Goal: Check status: Check status

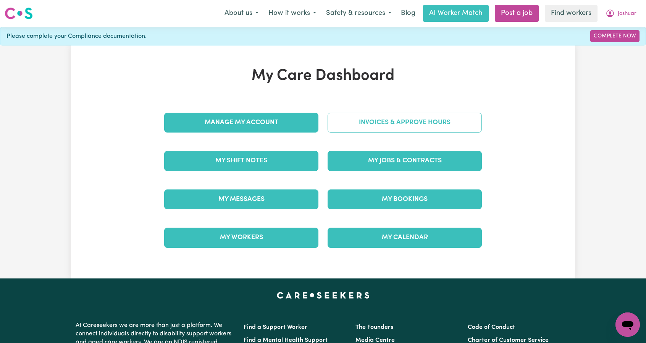
click at [406, 120] on link "Invoices & Approve Hours" at bounding box center [405, 123] width 154 height 20
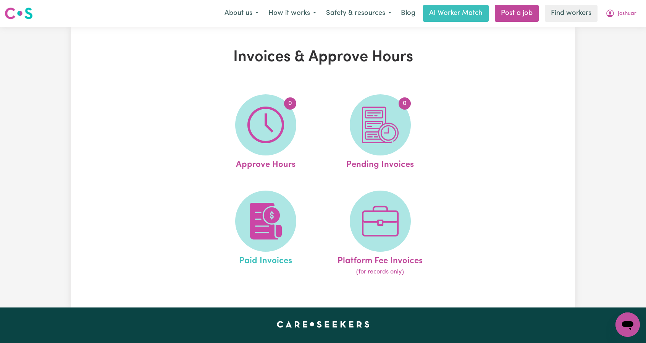
click at [293, 206] on link "Paid Invoices" at bounding box center [266, 234] width 110 height 86
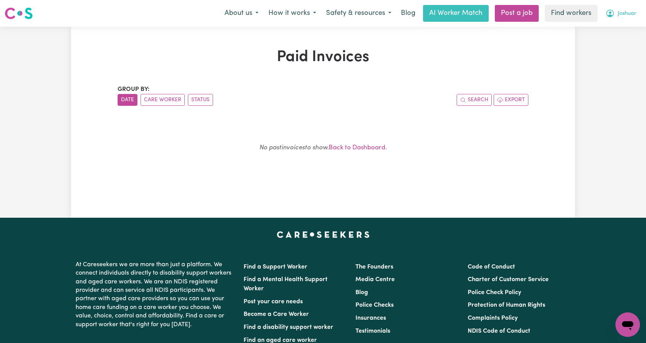
click at [630, 11] on span "Joshuar" at bounding box center [627, 14] width 19 height 8
click at [609, 49] on link "Logout" at bounding box center [611, 44] width 60 height 15
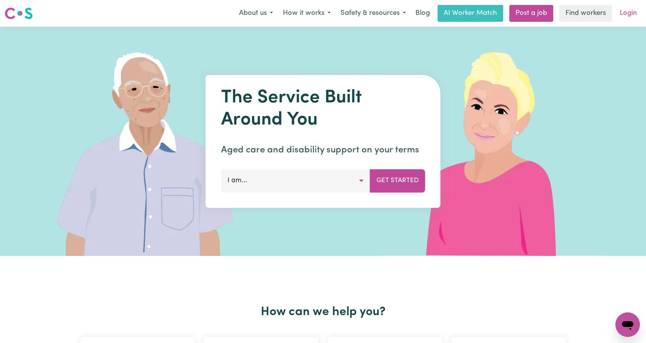
click at [635, 13] on link "Login" at bounding box center [628, 13] width 26 height 17
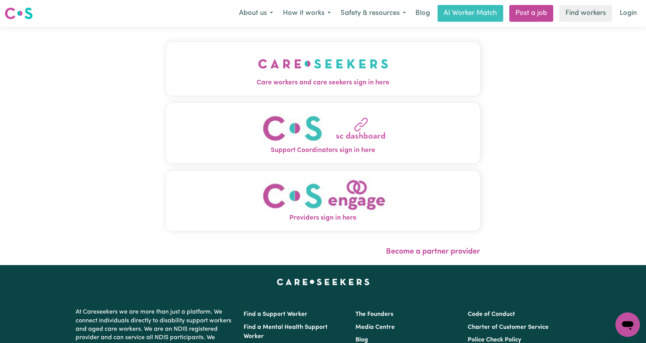
click at [258, 73] on img "Care workers and care seekers sign in here" at bounding box center [323, 64] width 130 height 28
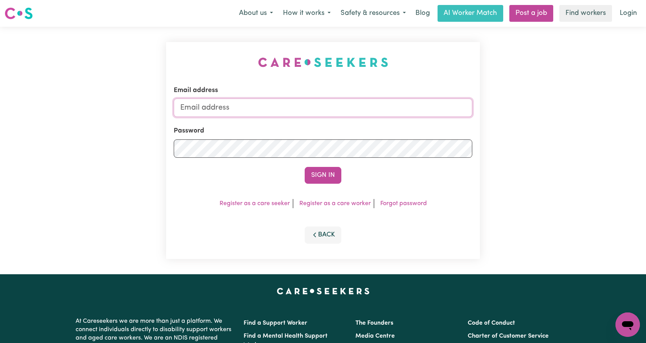
click at [297, 107] on input "Email address" at bounding box center [323, 108] width 299 height 18
drag, startPoint x: 221, startPoint y: 108, endPoint x: 352, endPoint y: 120, distance: 131.5
click at [352, 120] on form "Email address [EMAIL_ADDRESS][PERSON_NAME][DOMAIN_NAME] Password Sign In" at bounding box center [323, 135] width 299 height 98
type input "[EMAIL_ADDRESS][DOMAIN_NAME]"
click at [335, 173] on button "Sign In" at bounding box center [323, 175] width 37 height 17
